Goal: Transaction & Acquisition: Purchase product/service

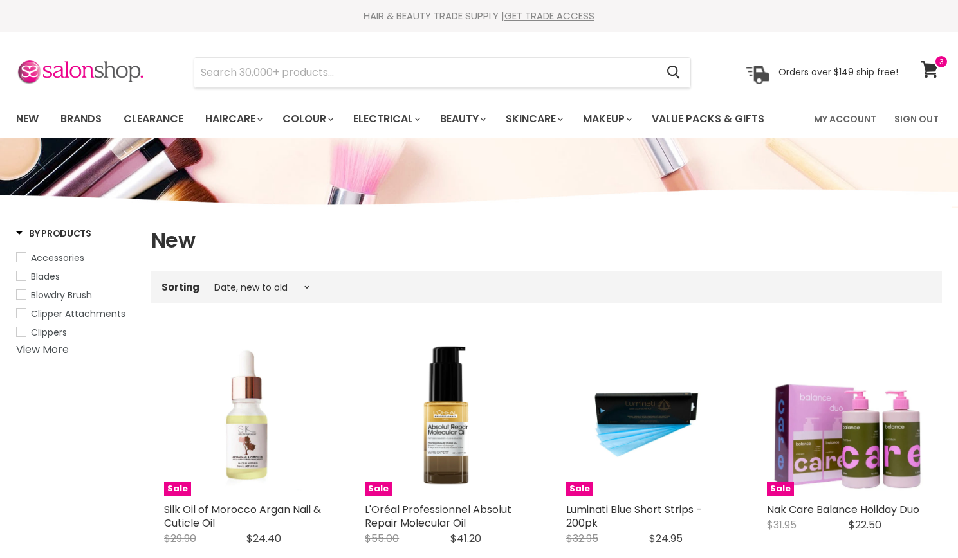
select select "created-descending"
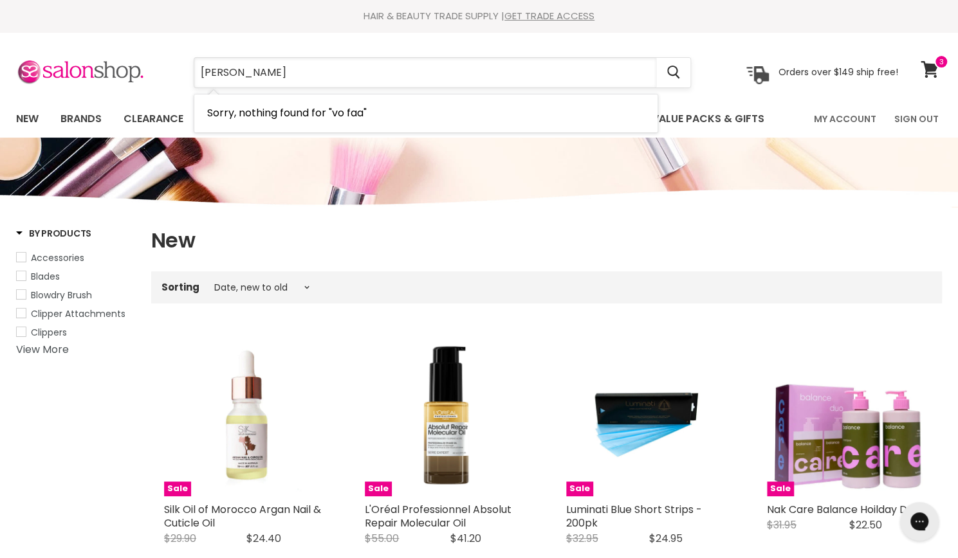
type input "vo fab"
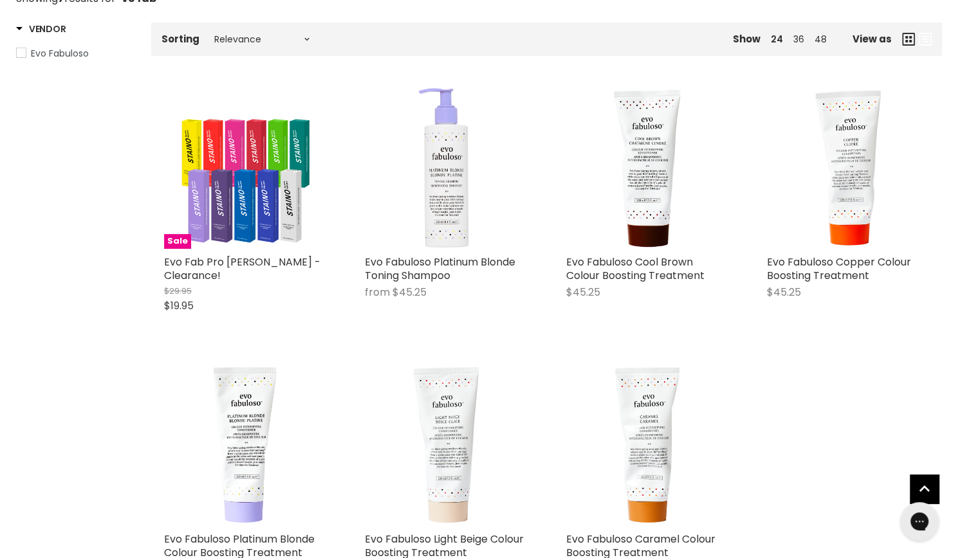
scroll to position [289, 0]
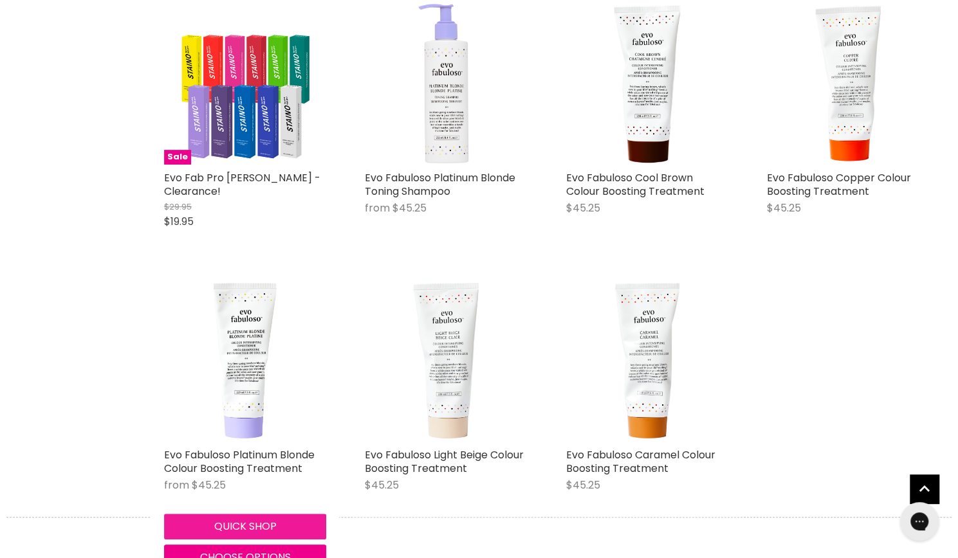
click at [221, 514] on button "Quick shop" at bounding box center [245, 527] width 162 height 26
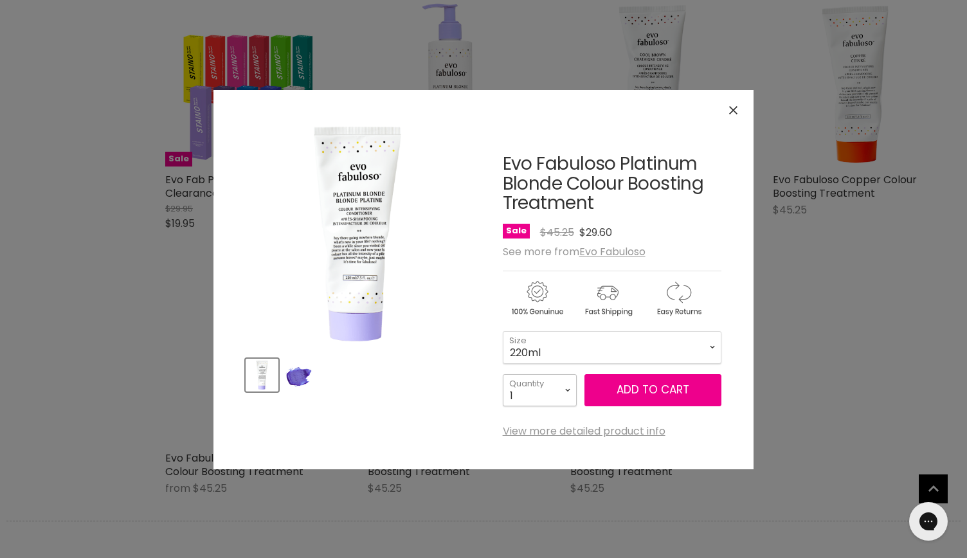
click at [548, 397] on select "1 2 3 4 5 6 7 8 9 10+" at bounding box center [540, 390] width 74 height 32
select select "3"
click at [503, 374] on select "1 2 3 4 5 6 7 8 9 10+" at bounding box center [540, 390] width 74 height 32
type input "3"
click at [558, 392] on select "1 2 3 4 5 6 7 8 9 10+" at bounding box center [540, 390] width 74 height 32
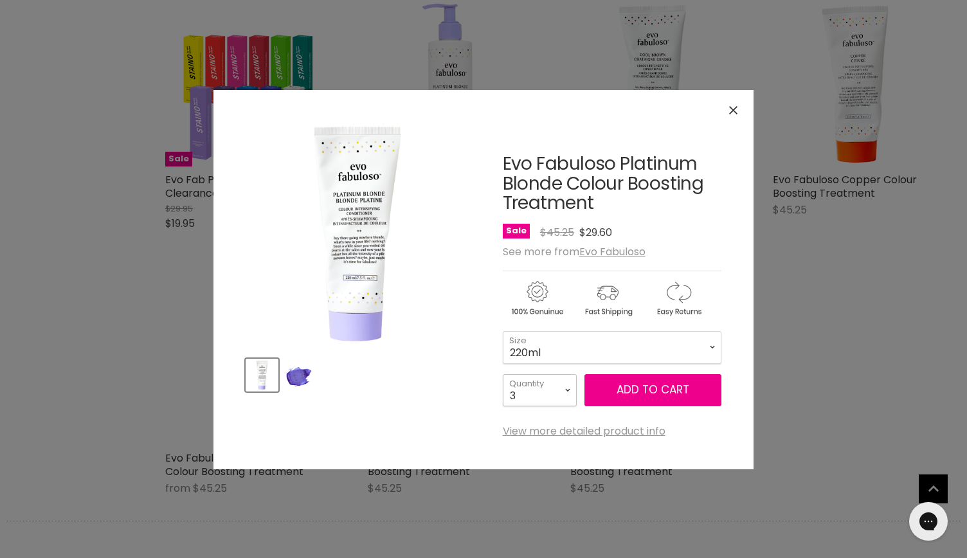
select select "2"
click at [503, 374] on select "1 2 3 4 5 6 7 8 9 10+" at bounding box center [540, 390] width 74 height 32
type input "2"
click at [658, 392] on span "Add to cart" at bounding box center [653, 389] width 73 height 15
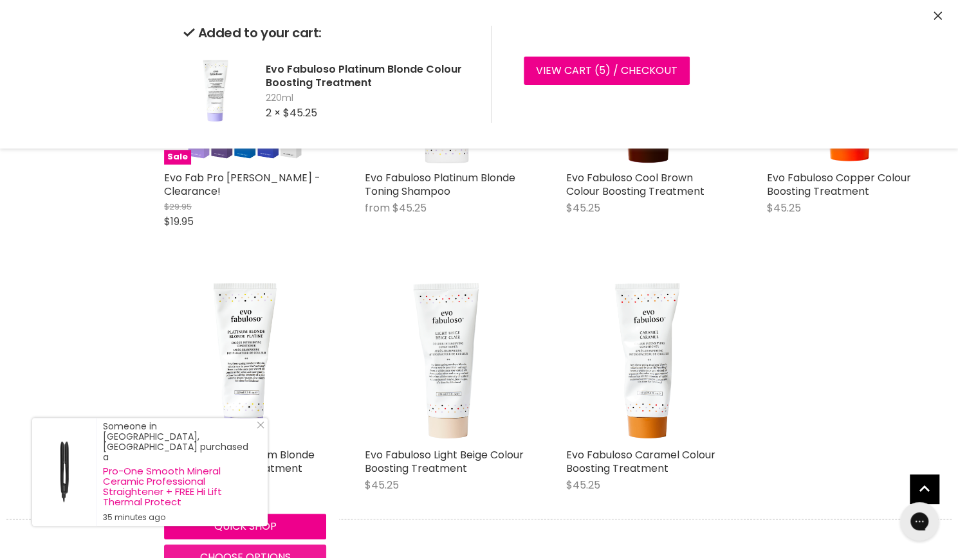
click at [285, 551] on body "Skip to content HAIR & BEAUTY TRADE SUPPLY | GET TRADE ACCESS HAIR & BEAUTY TRA…" at bounding box center [479, 502] width 958 height 1583
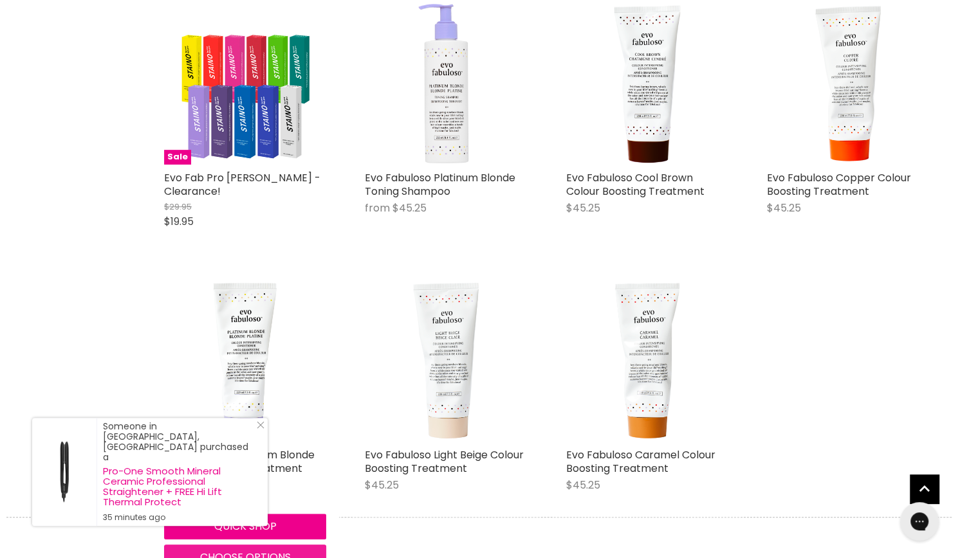
click at [285, 550] on span "Choose options" at bounding box center [245, 557] width 91 height 15
select select "2"
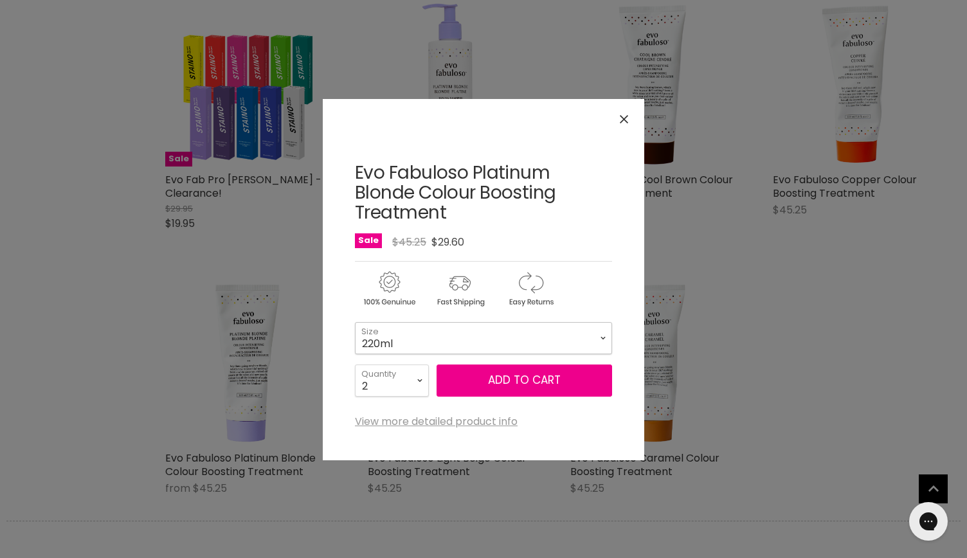
click at [521, 340] on select "220ml 1L" at bounding box center [483, 338] width 257 height 32
click at [355, 322] on select "220ml 1L" at bounding box center [483, 338] width 257 height 32
select select "1L"
click at [404, 390] on select "1 2 3 4 5 6 7 8 9 10+" at bounding box center [392, 381] width 74 height 32
select select "1"
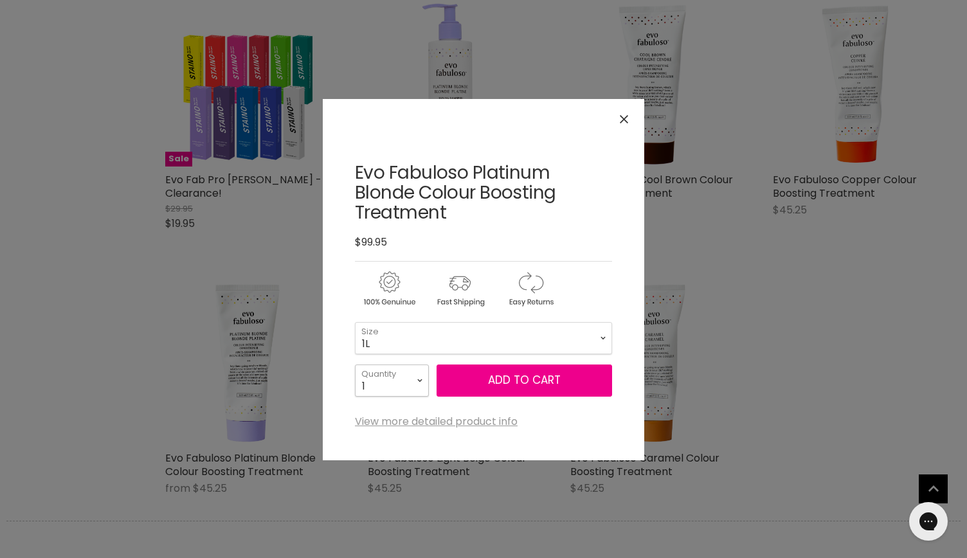
click at [355, 365] on select "1 2 3 4 5 6 7 8 9 10+" at bounding box center [392, 381] width 74 height 32
type input "1"
click at [518, 373] on button "Add to cart" at bounding box center [525, 381] width 176 height 32
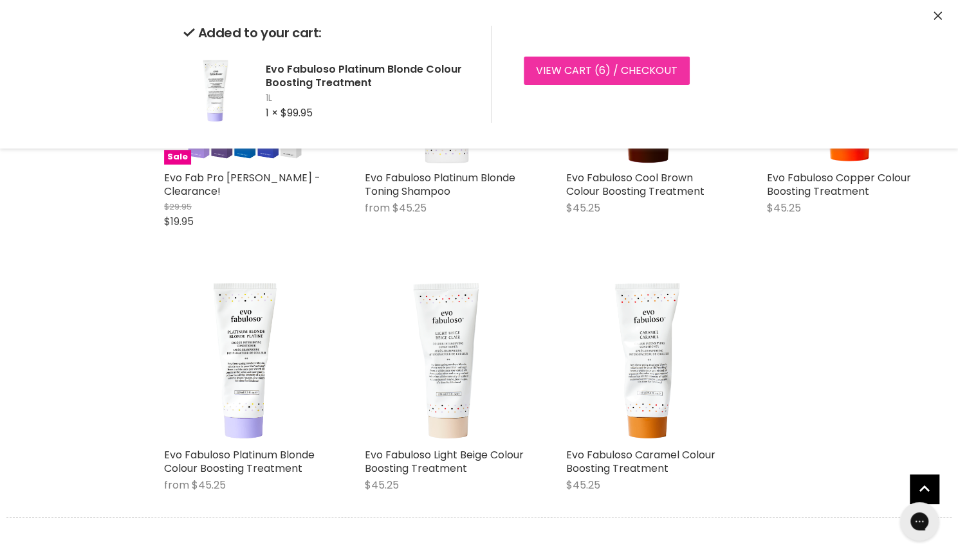
click at [563, 75] on link "View cart ( 6 ) / Checkout" at bounding box center [606, 71] width 166 height 28
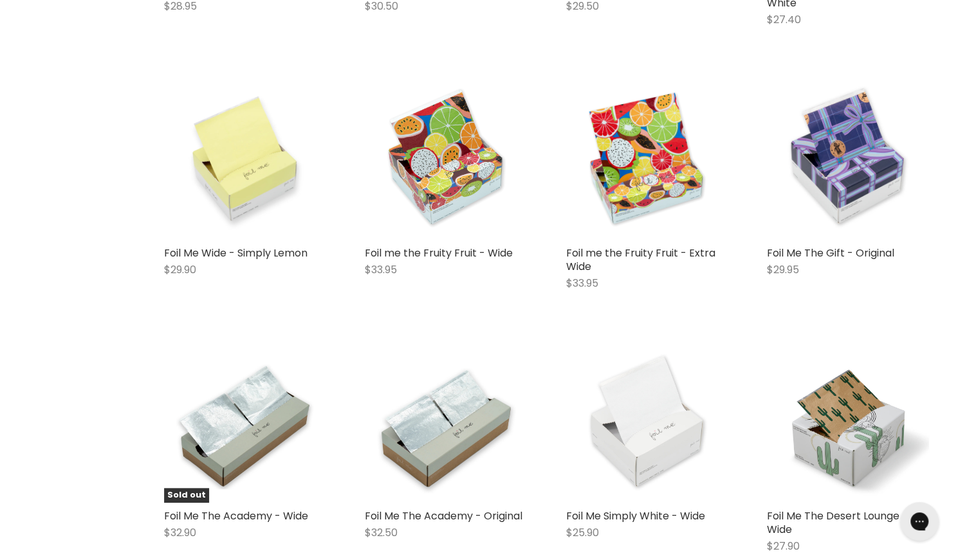
scroll to position [484, 0]
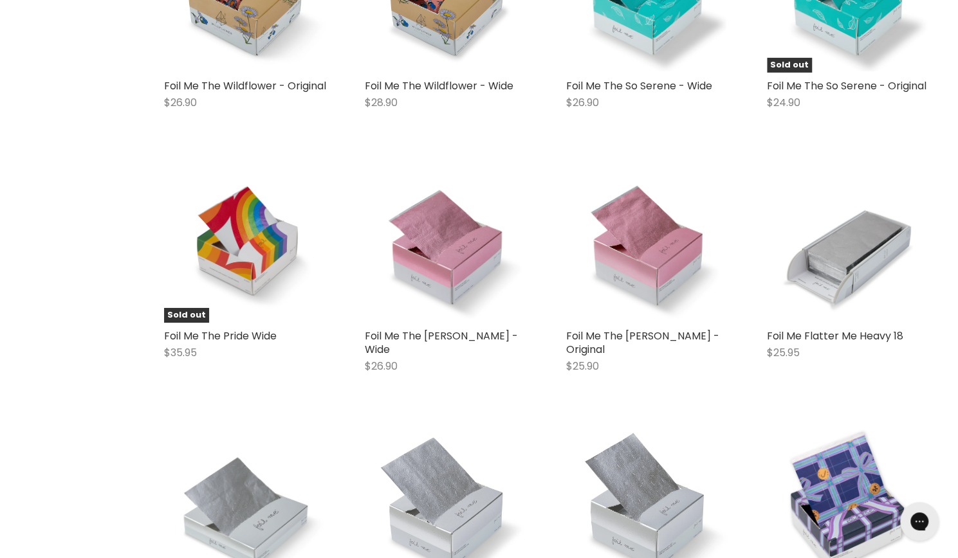
scroll to position [2522, 0]
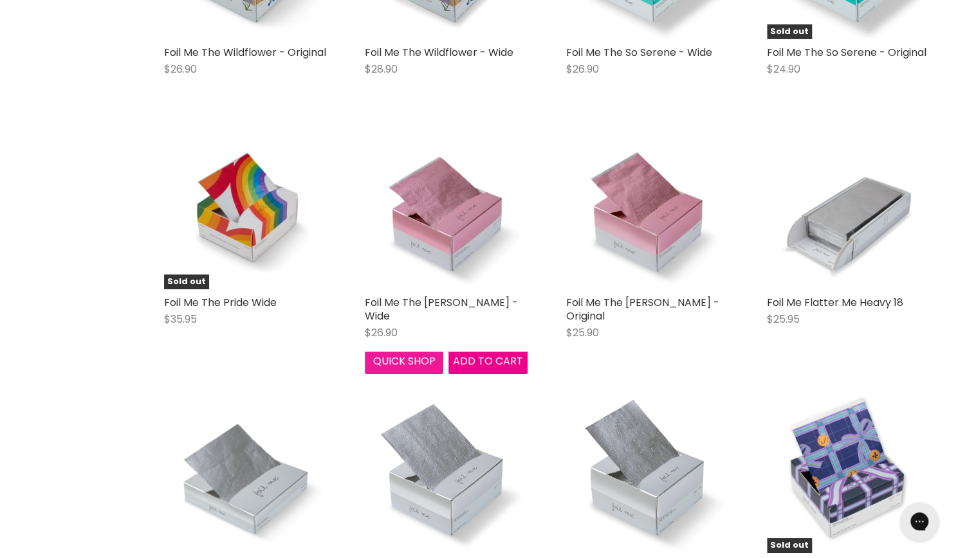
click at [403, 374] on button "Quick shop" at bounding box center [404, 362] width 78 height 26
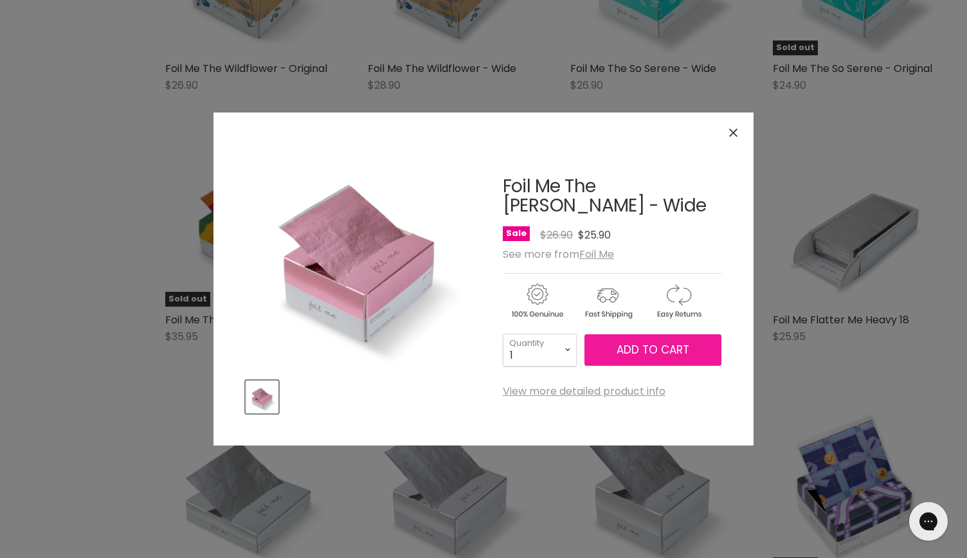
click at [664, 342] on span "Add to cart" at bounding box center [653, 349] width 73 height 15
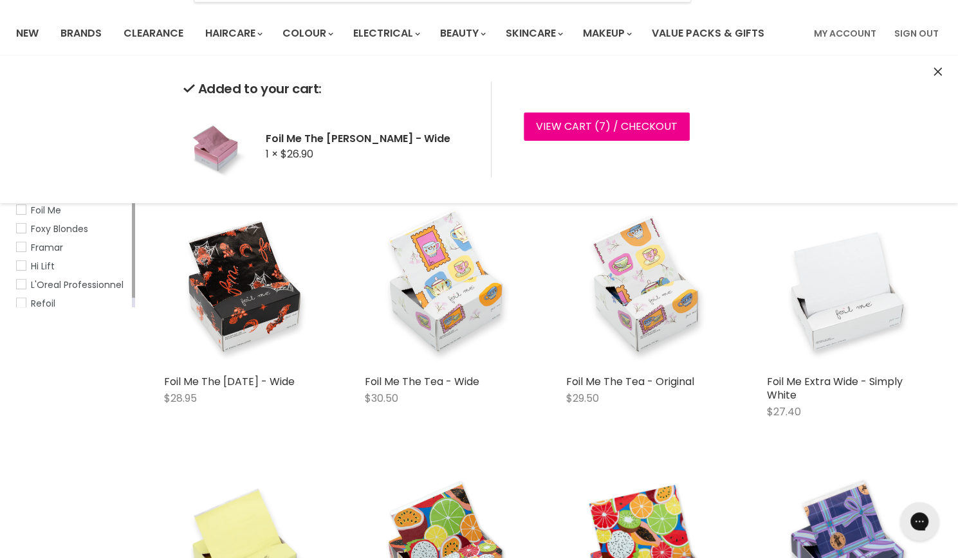
scroll to position [81, 0]
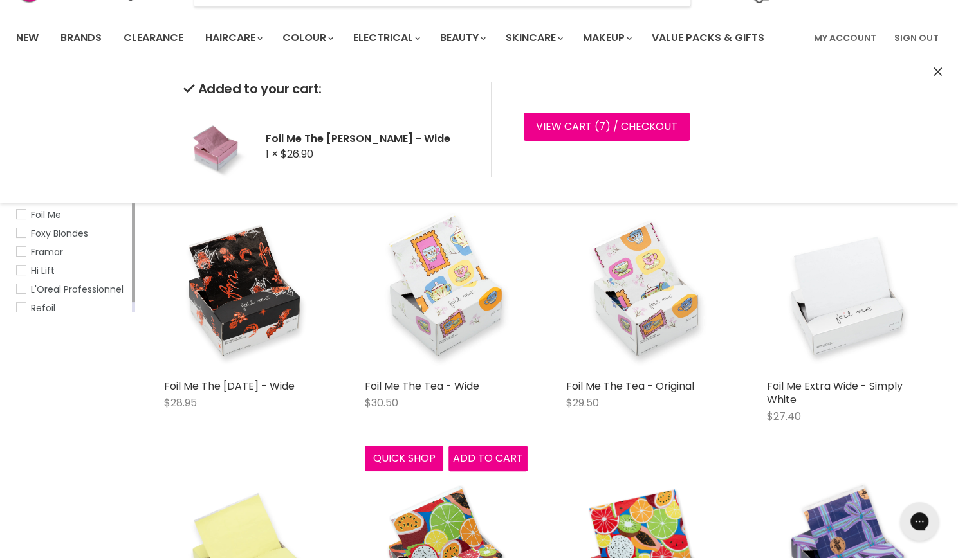
click at [404, 456] on button "Quick shop" at bounding box center [404, 459] width 78 height 26
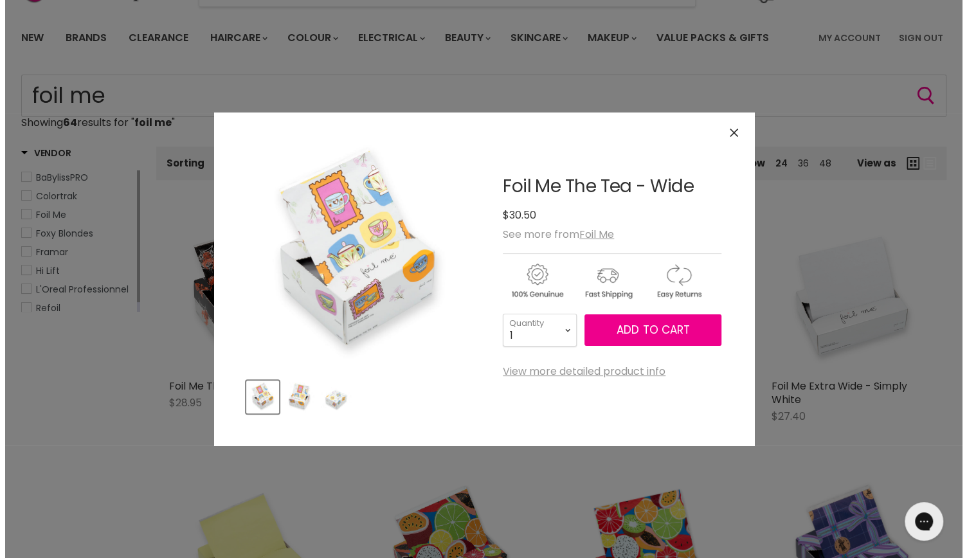
scroll to position [2563, 0]
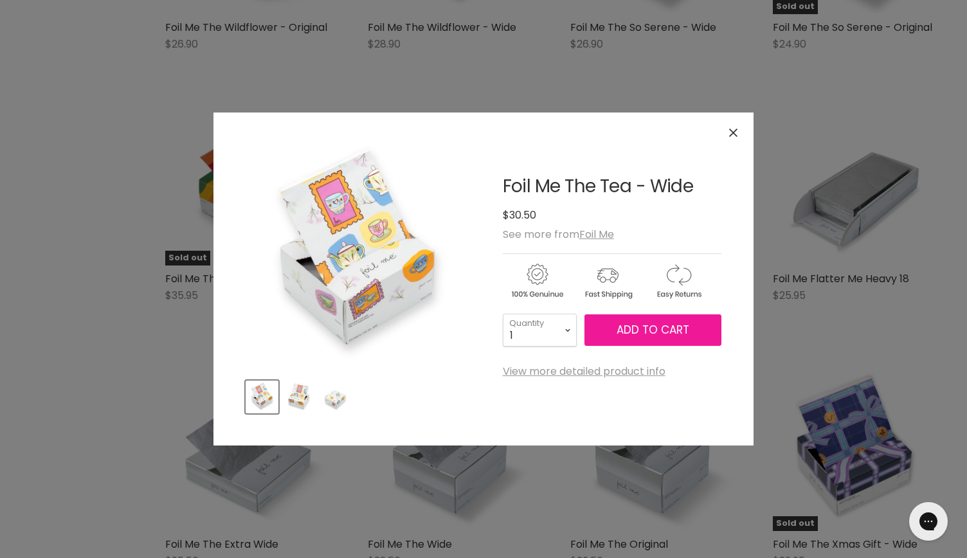
click at [659, 336] on span "Add to cart" at bounding box center [653, 329] width 73 height 15
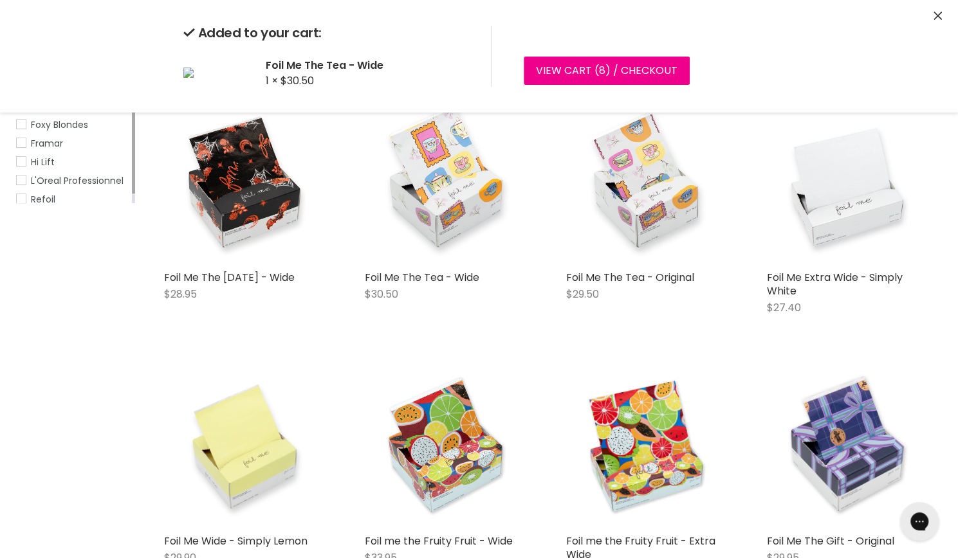
scroll to position [0, 0]
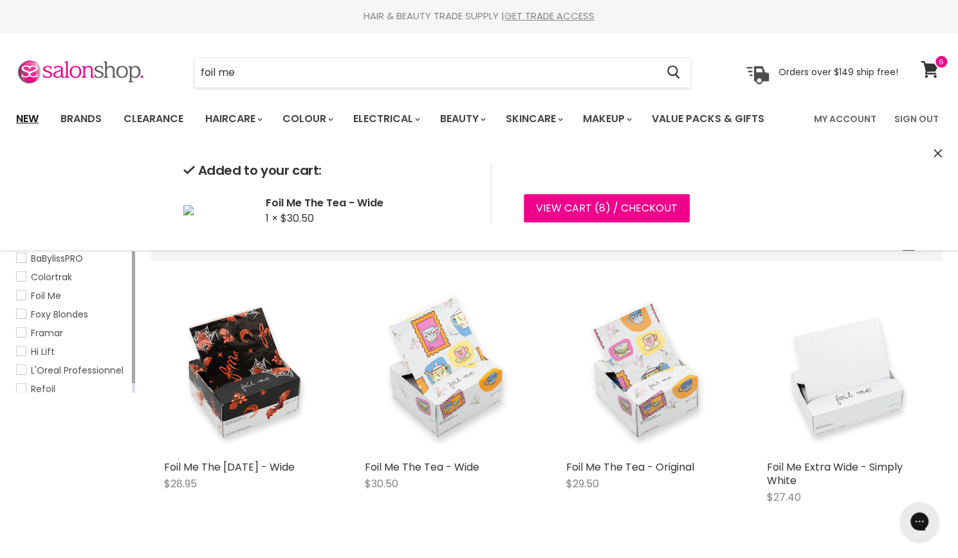
click at [24, 116] on link "New" at bounding box center [27, 118] width 42 height 27
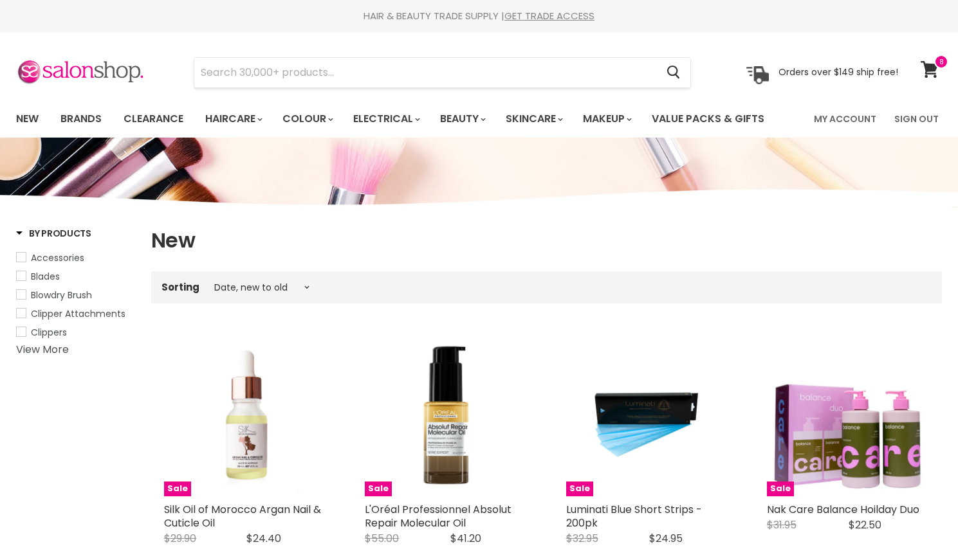
select select "created-descending"
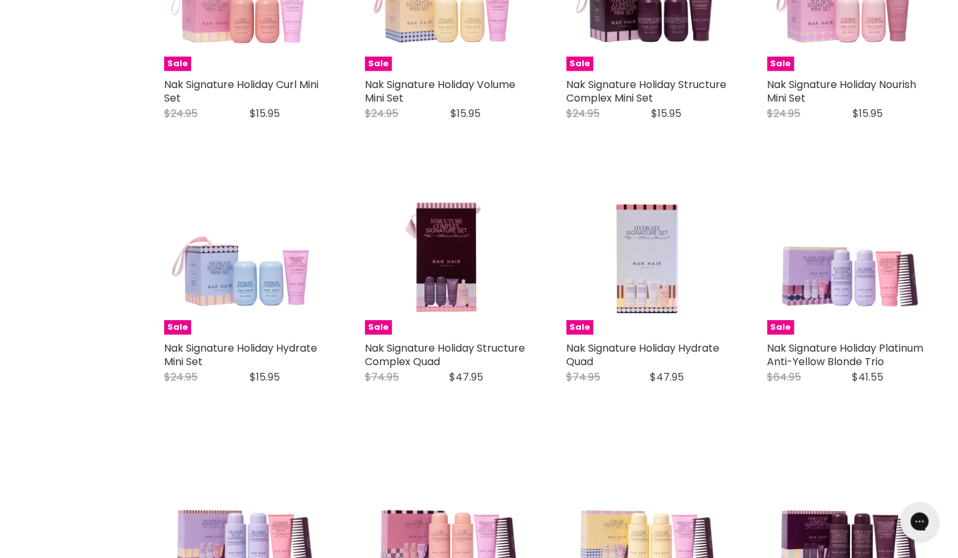
scroll to position [1785, 0]
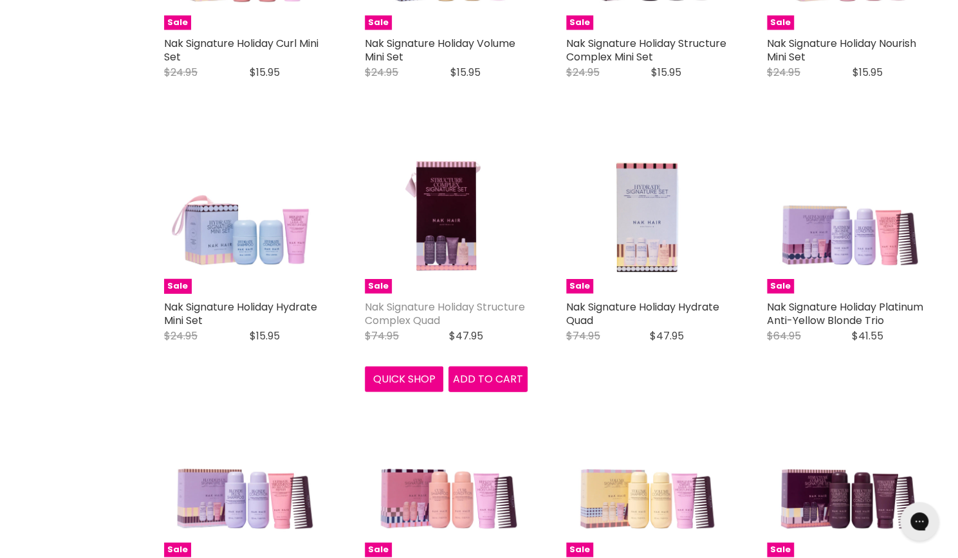
click at [422, 311] on link "Nak Signature Holiday Structure Complex Quad" at bounding box center [445, 314] width 160 height 28
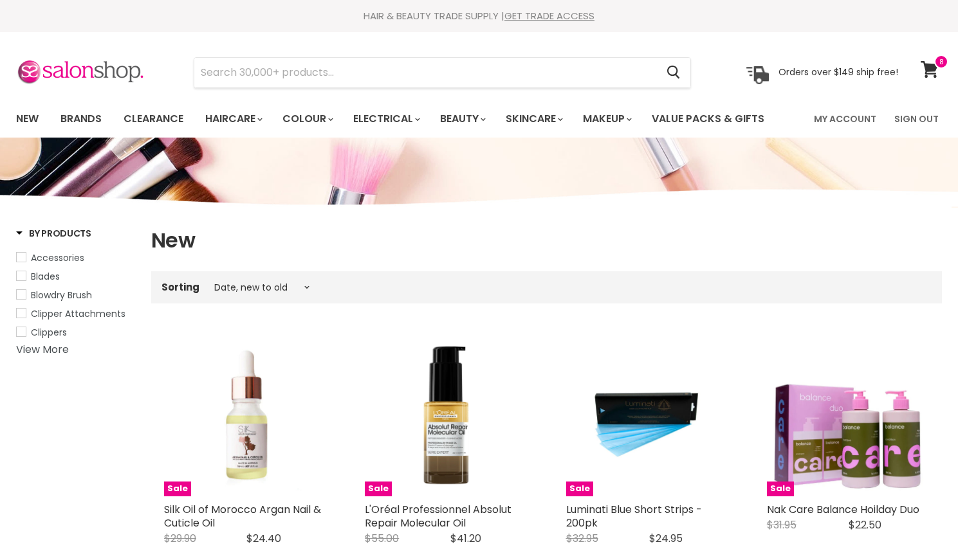
select select "created-descending"
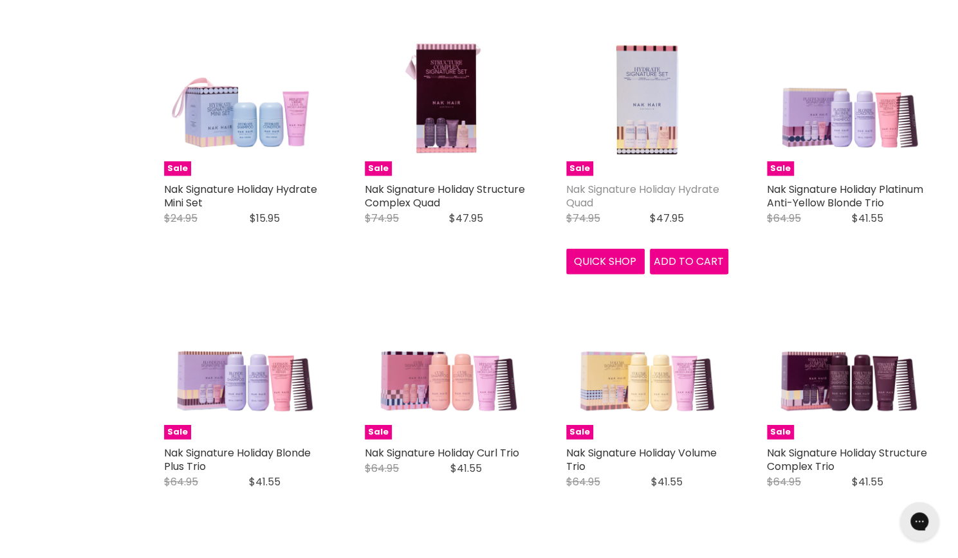
click at [614, 184] on link "Nak Signature Holiday Hydrate Quad" at bounding box center [642, 196] width 153 height 28
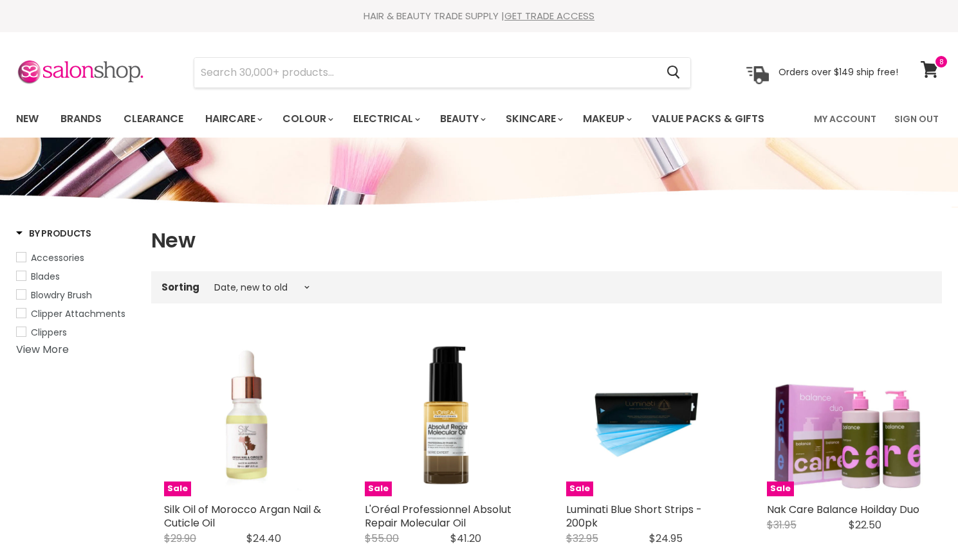
select select "created-descending"
